Goal: Task Accomplishment & Management: Use online tool/utility

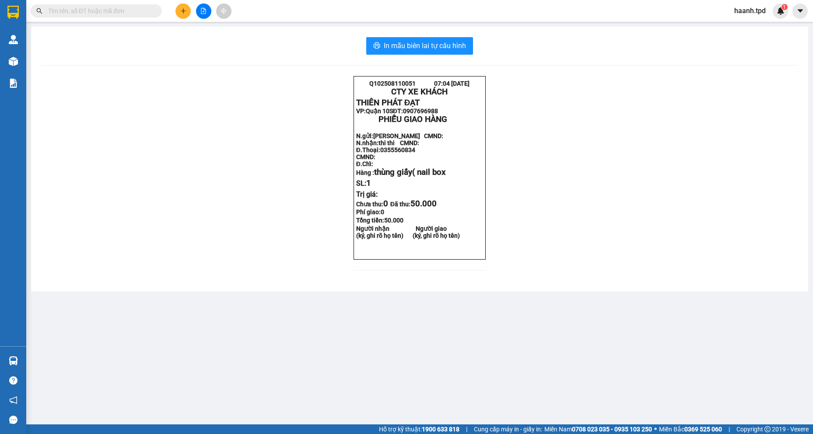
click at [113, 14] on input "text" at bounding box center [99, 11] width 103 height 10
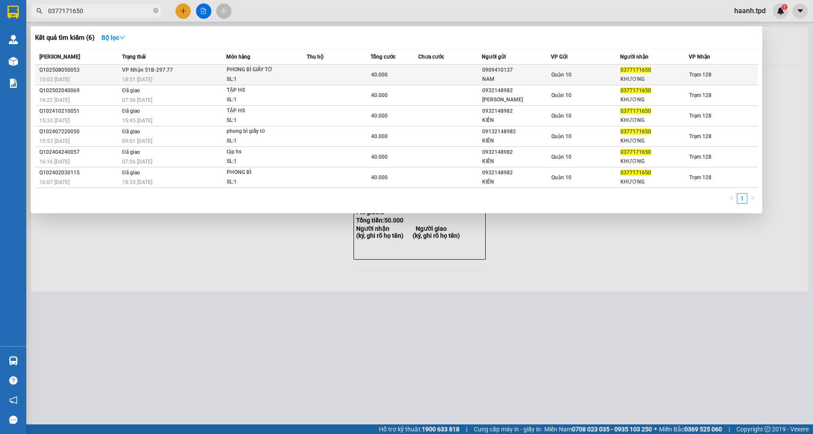
type input "0377171650"
click at [209, 75] on div "18:51 [DATE]" at bounding box center [174, 80] width 104 height 10
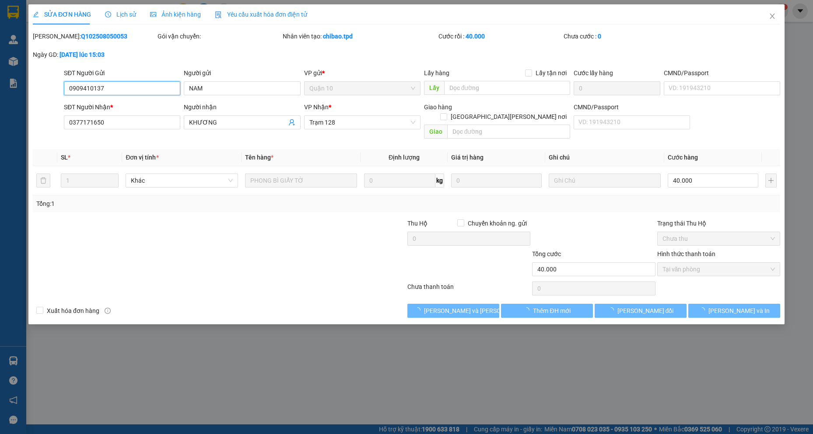
type input "0909410137"
type input "NAM"
type input "0377171650"
type input "KHƯƠNG"
type input "40.000"
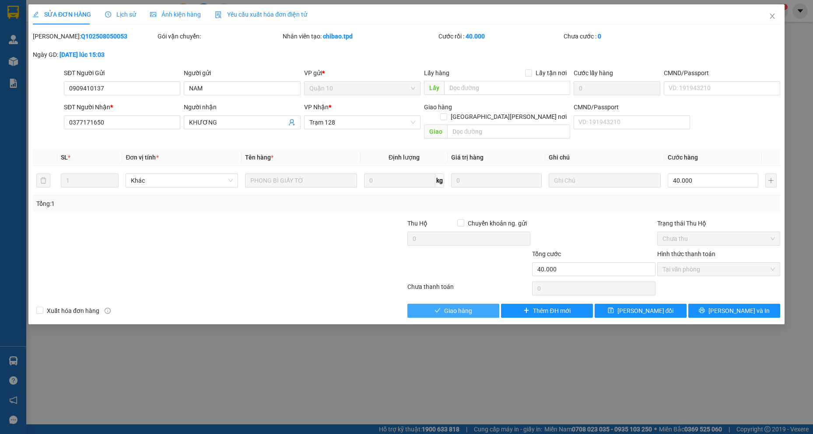
click at [471, 306] on span "Giao hàng" at bounding box center [458, 311] width 28 height 10
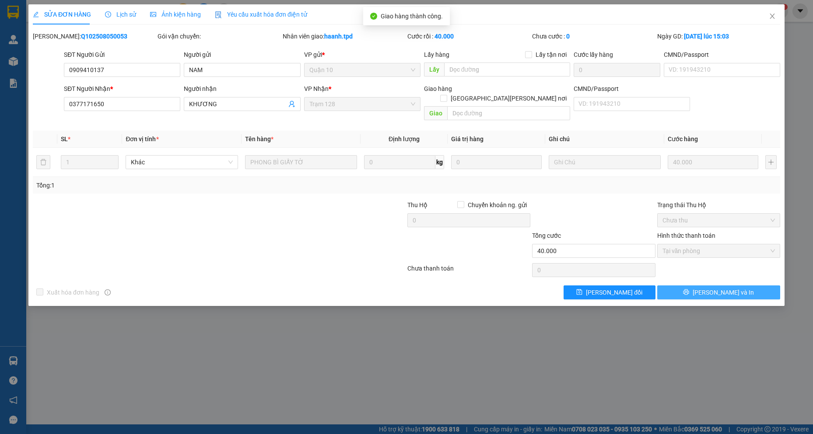
click at [725, 288] on span "[PERSON_NAME] và In" at bounding box center [722, 293] width 61 height 10
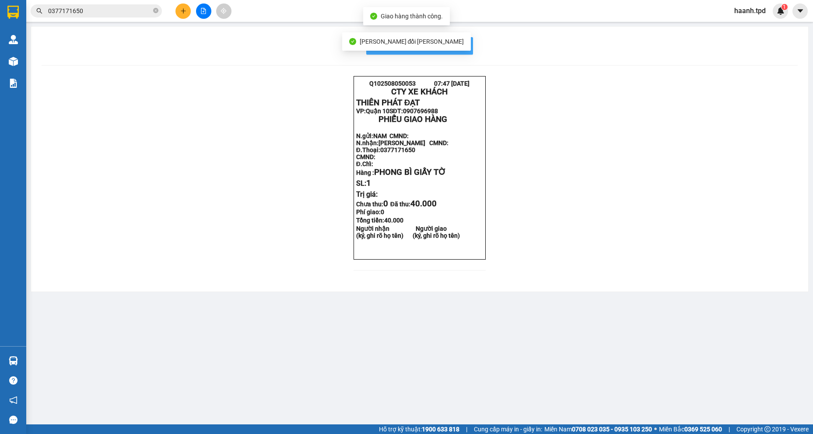
click at [472, 40] on button "In mẫu biên lai tự cấu hình" at bounding box center [419, 45] width 107 height 17
